Goal: Task Accomplishment & Management: Manage account settings

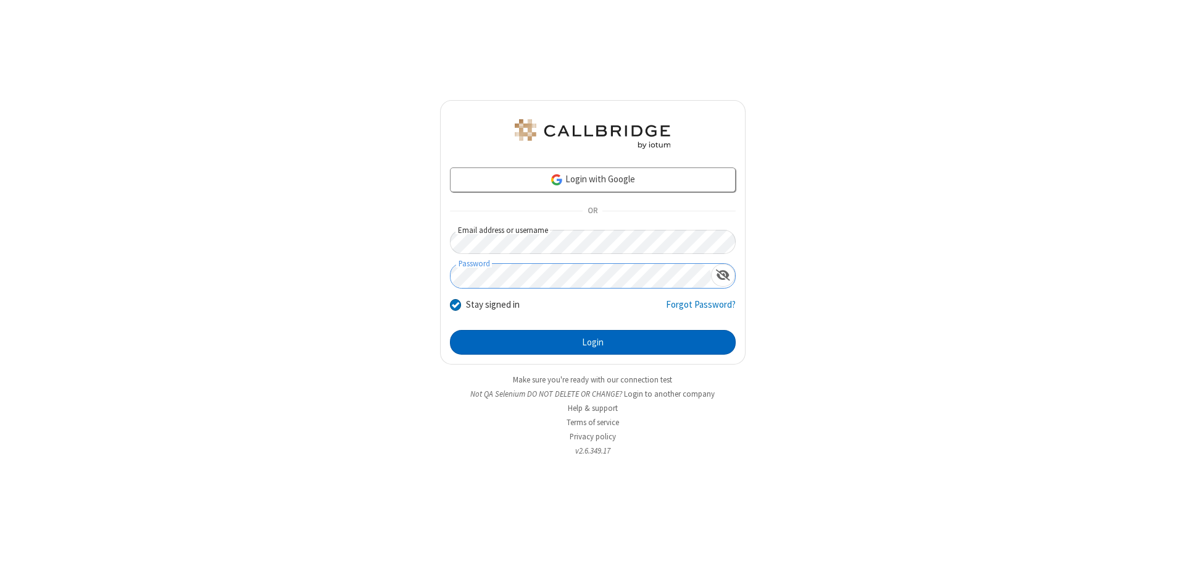
click at [593, 342] on button "Login" at bounding box center [593, 342] width 286 height 25
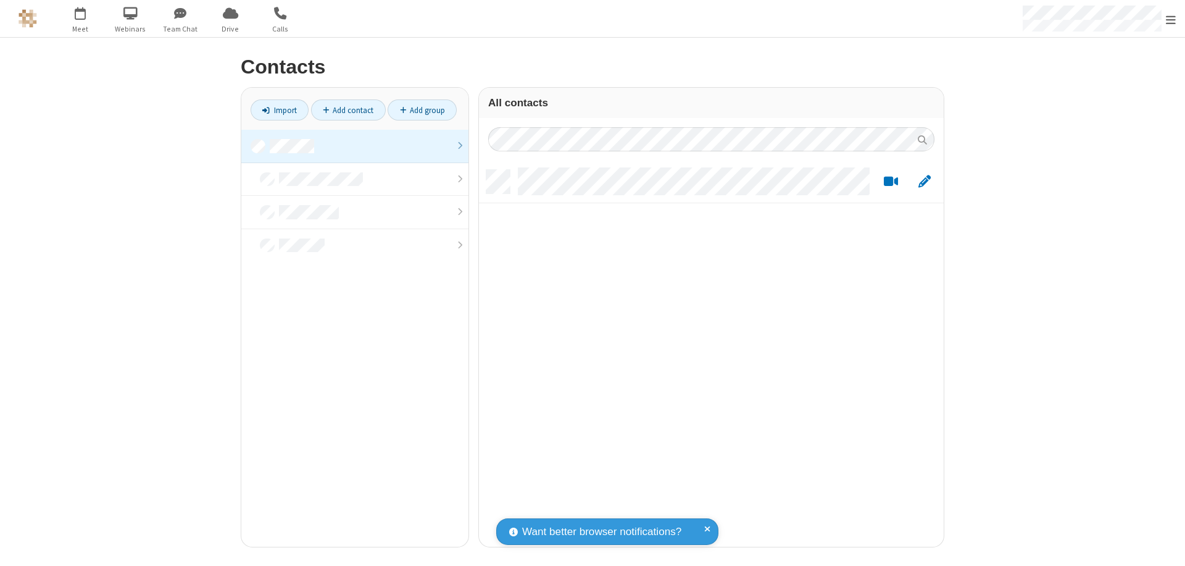
scroll to position [10, 10]
click at [355, 146] on link at bounding box center [354, 146] width 227 height 33
click at [348, 110] on link "Add contact" at bounding box center [348, 109] width 75 height 21
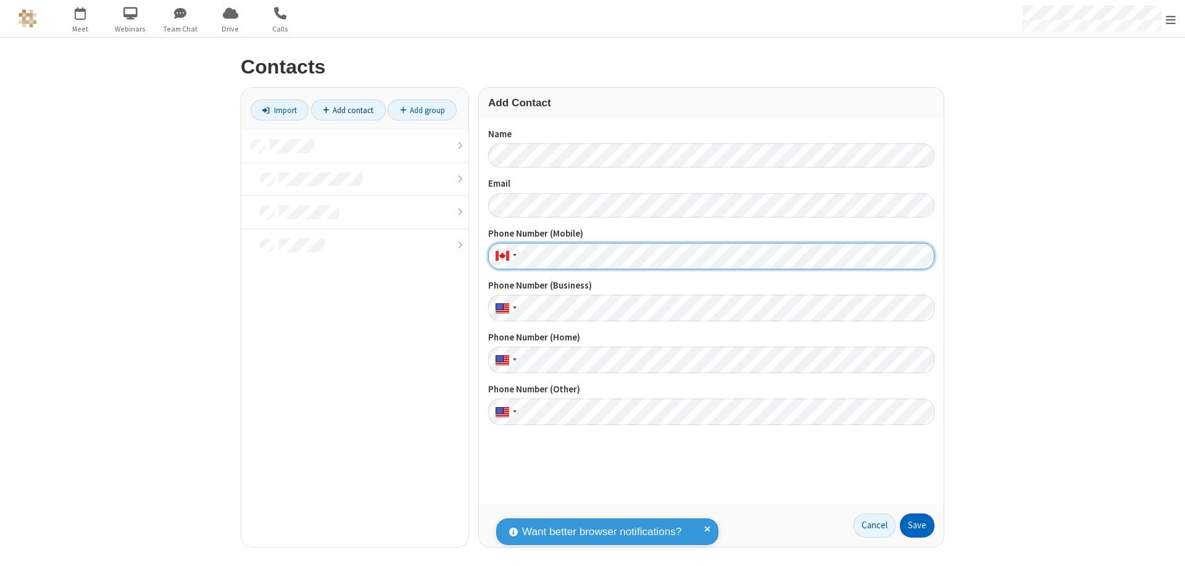
click at [917, 525] on button "Save" at bounding box center [917, 525] width 35 height 25
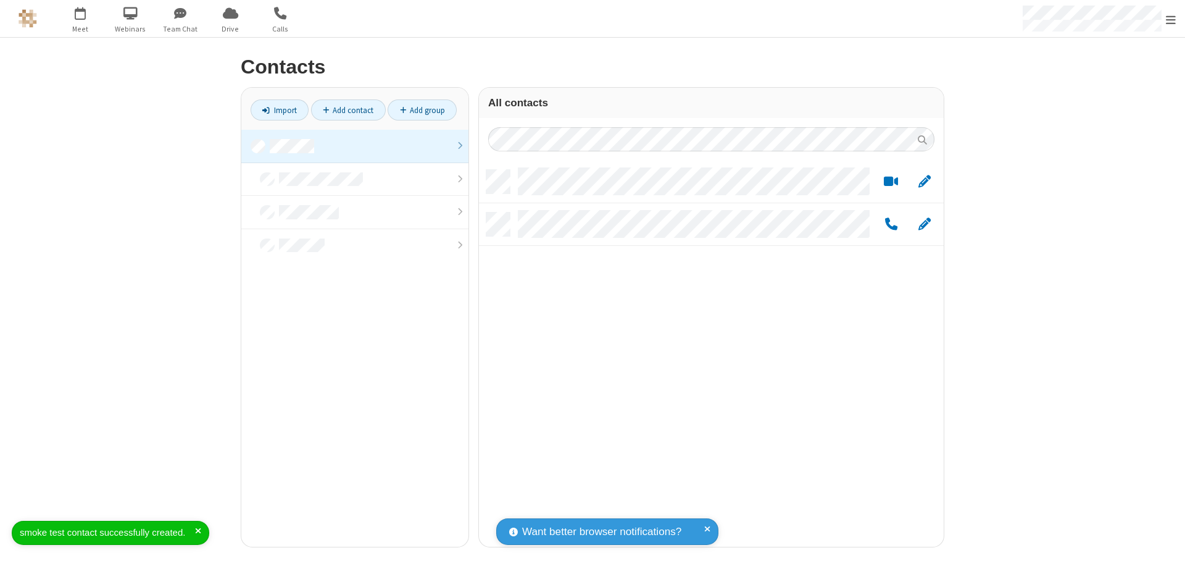
scroll to position [377, 456]
click at [348, 110] on link "Add contact" at bounding box center [348, 109] width 75 height 21
